Goal: Find specific page/section: Find specific page/section

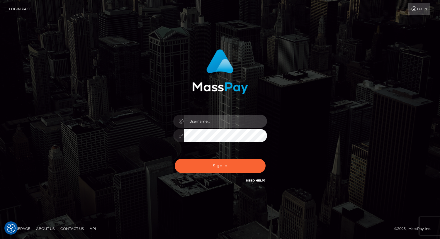
type input "Lou Jacobée"
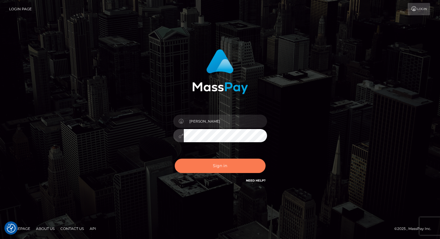
click at [224, 164] on button "Sign in" at bounding box center [220, 166] width 91 height 14
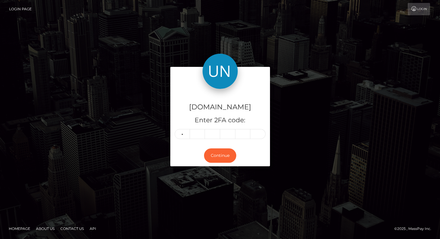
type input "3"
type input "8"
type input "9"
type input "2"
type input "9"
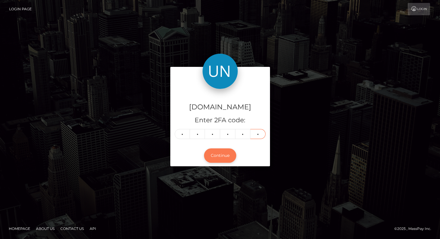
type input "3"
click at [219, 156] on button "Continue" at bounding box center [220, 155] width 32 height 14
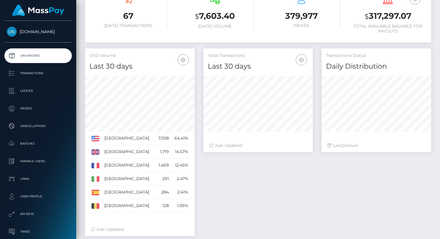
scroll to position [121, 0]
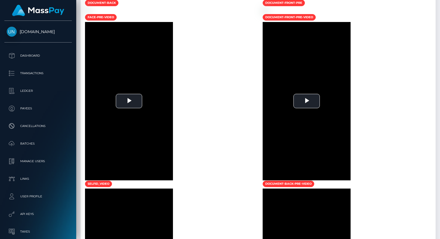
scroll to position [383, 0]
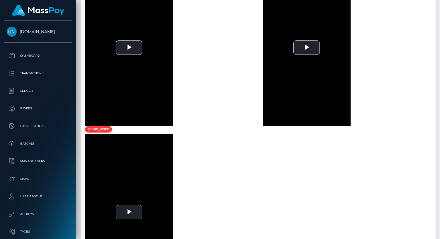
scroll to position [891, 0]
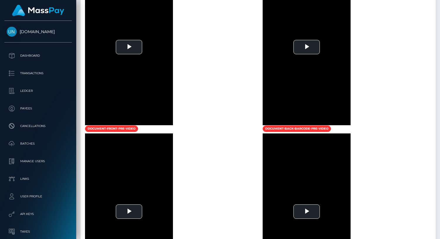
scroll to position [429, 0]
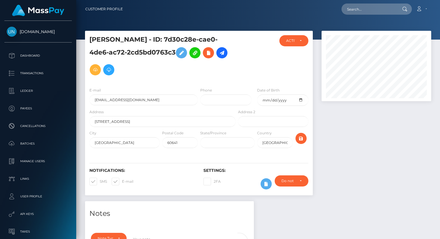
scroll to position [346, 0]
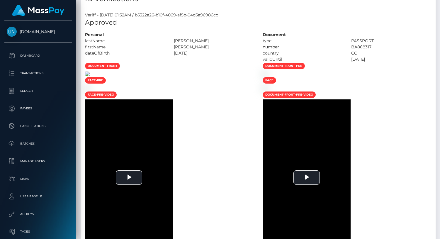
scroll to position [324, 0]
